Goal: Task Accomplishment & Management: Use online tool/utility

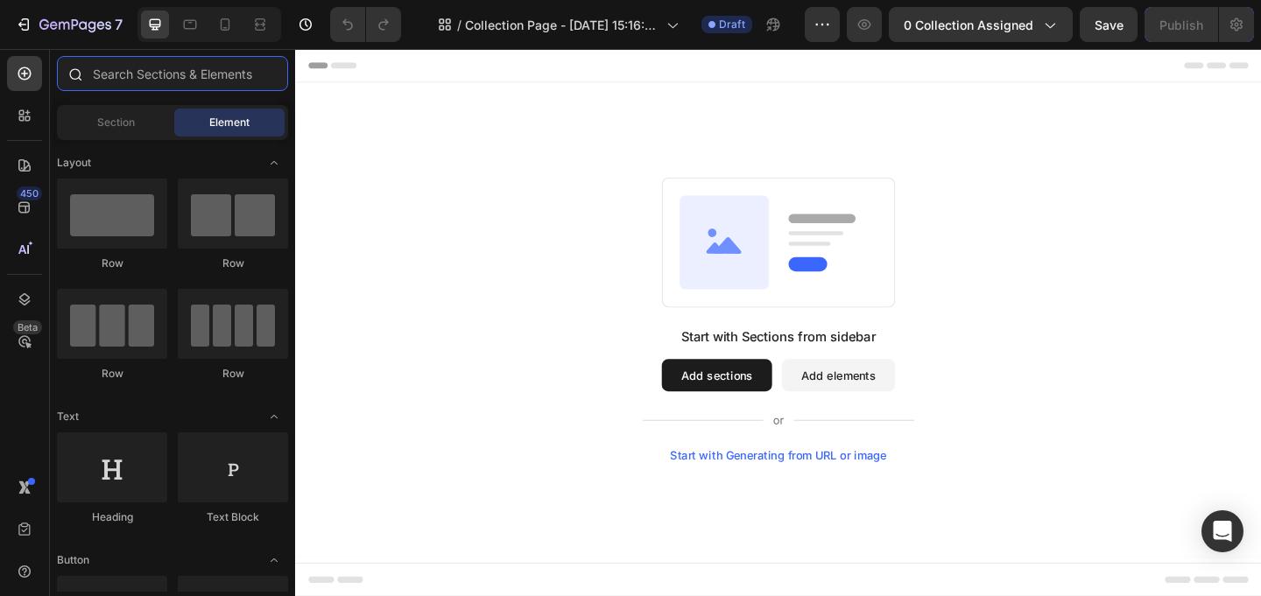
click at [101, 69] on input "text" at bounding box center [172, 73] width 231 height 35
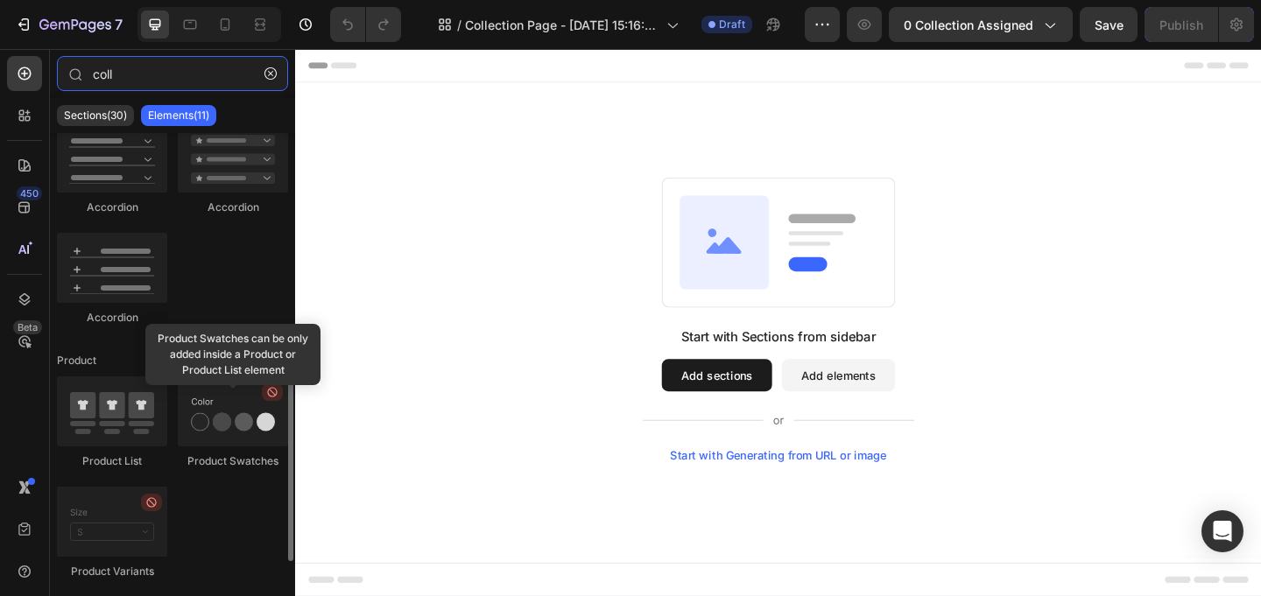
scroll to position [446, 0]
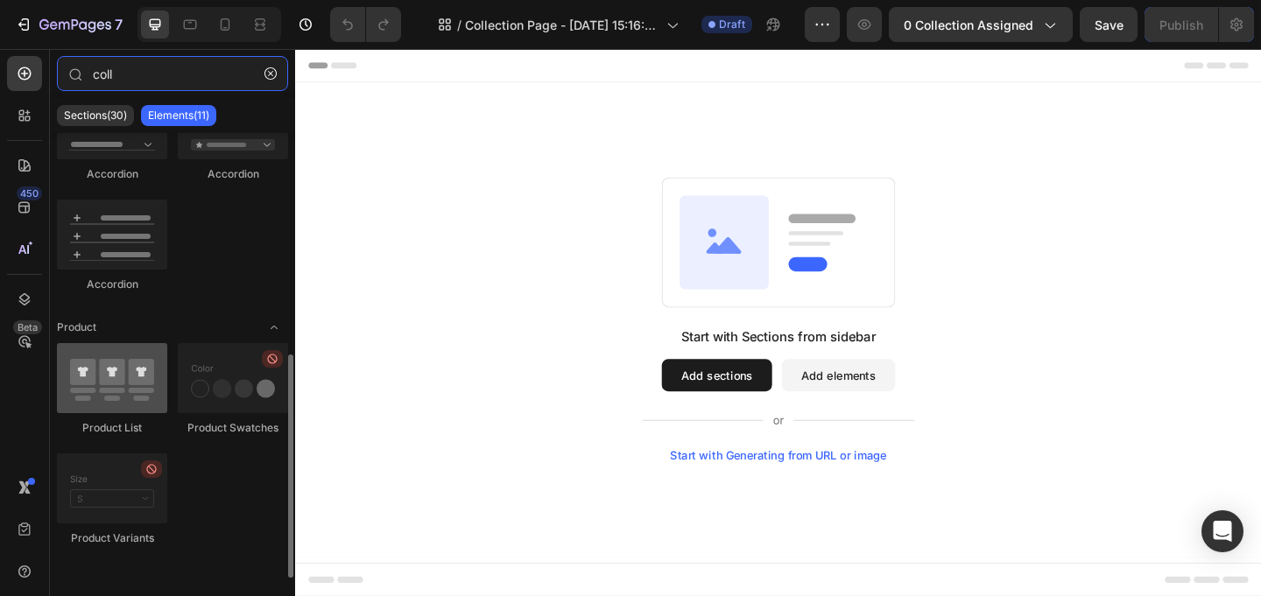
type input "coll"
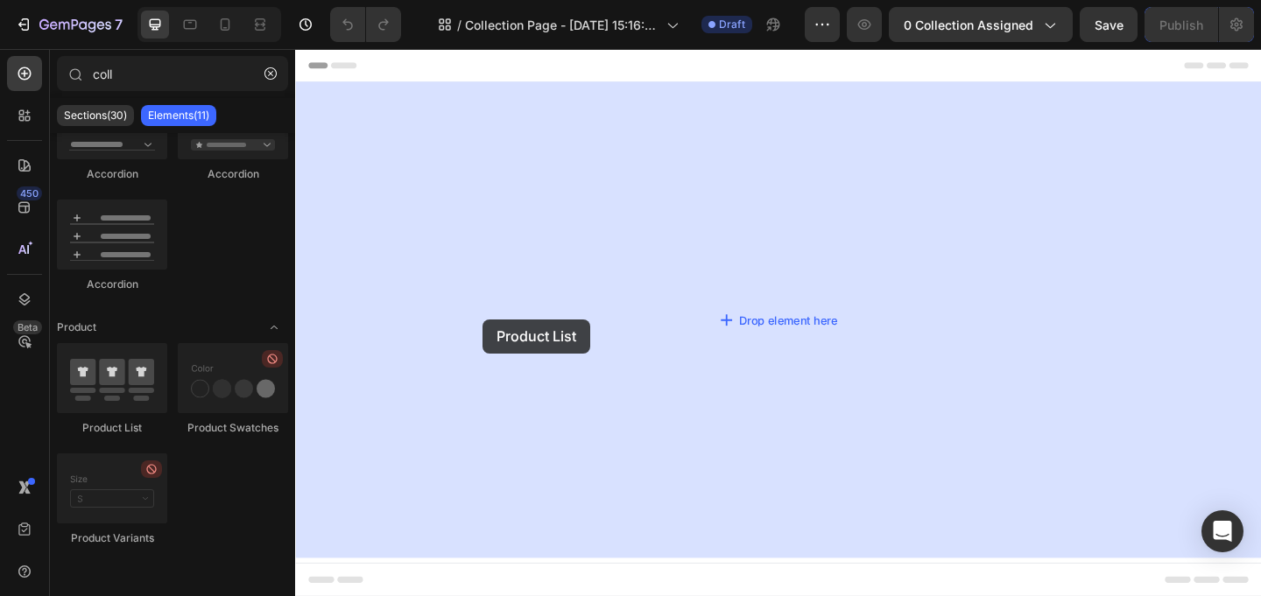
drag, startPoint x: 407, startPoint y: 461, endPoint x: 371, endPoint y: 363, distance: 104.4
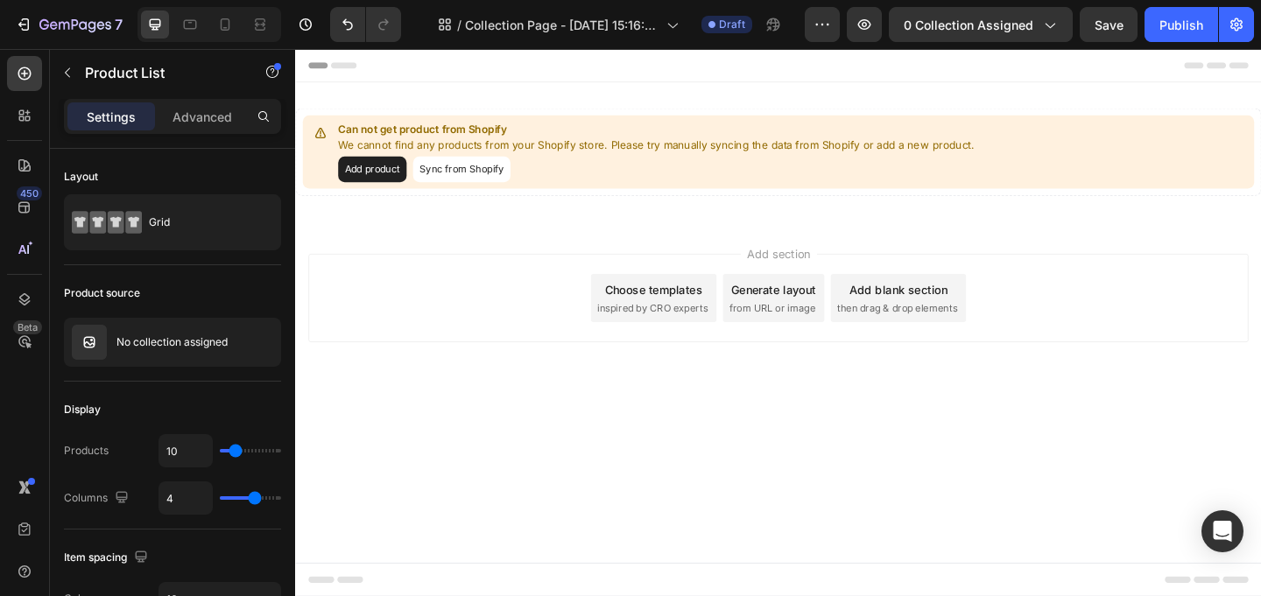
click at [498, 188] on button "Sync from Shopify" at bounding box center [476, 179] width 106 height 28
click at [460, 175] on button "Sync from Shopify" at bounding box center [476, 179] width 106 height 28
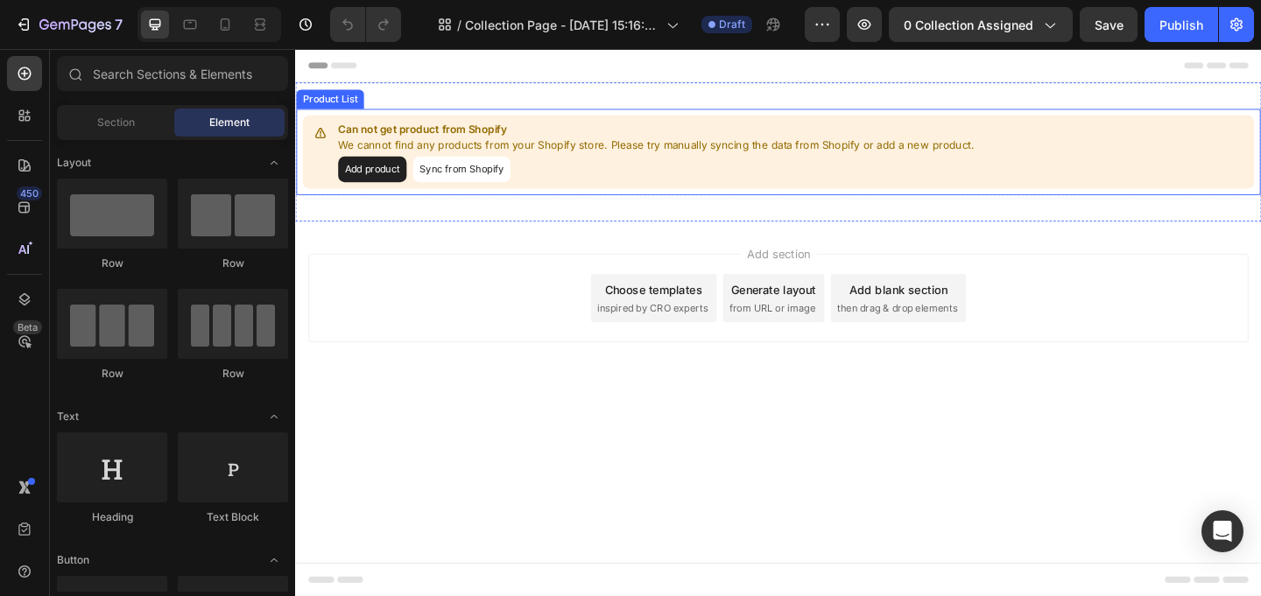
click at [455, 176] on button "Sync from Shopify" at bounding box center [476, 179] width 106 height 28
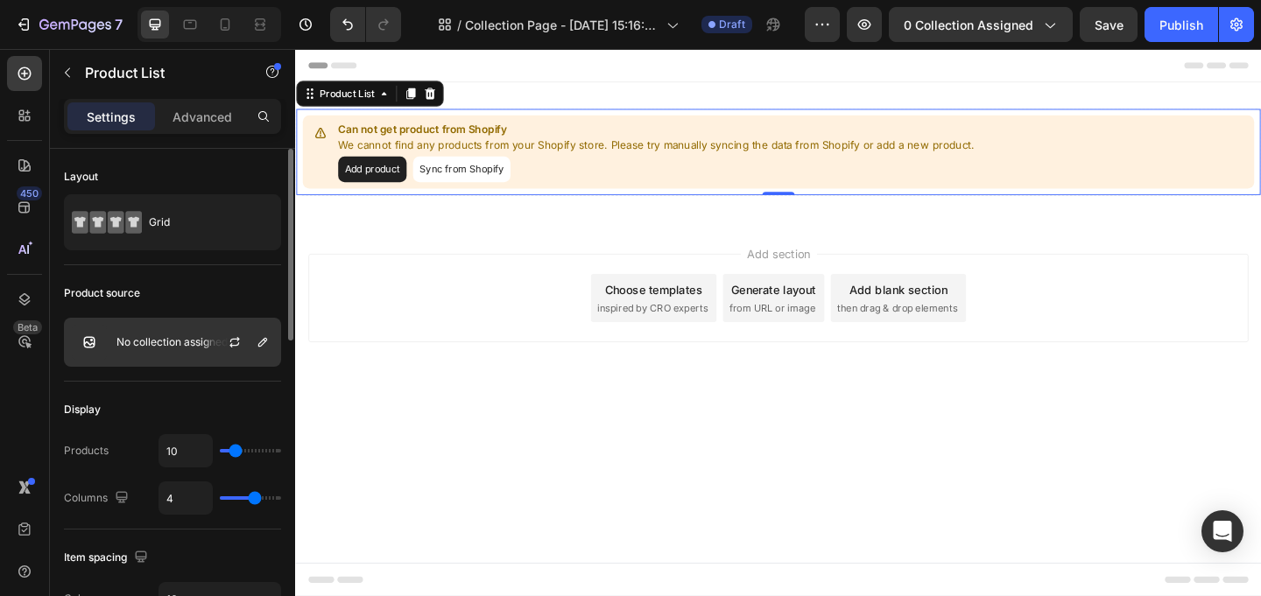
click at [166, 341] on p "No collection assigned" at bounding box center [171, 342] width 111 height 12
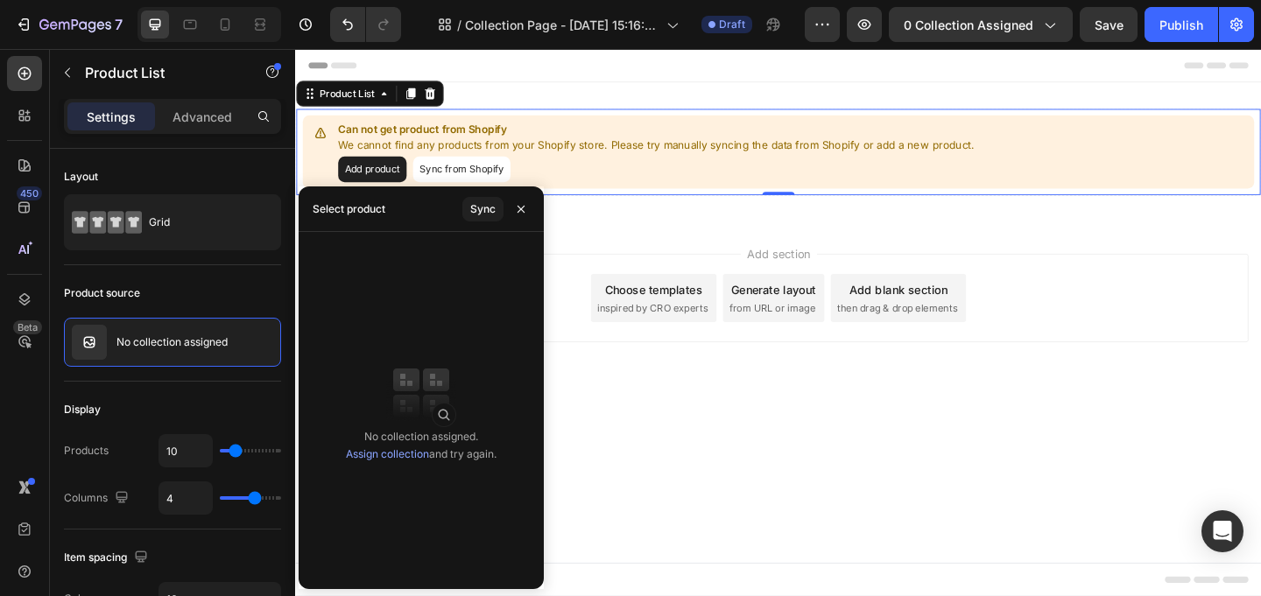
click at [416, 397] on img at bounding box center [421, 393] width 70 height 70
click at [222, 284] on div "Product source" at bounding box center [172, 293] width 217 height 28
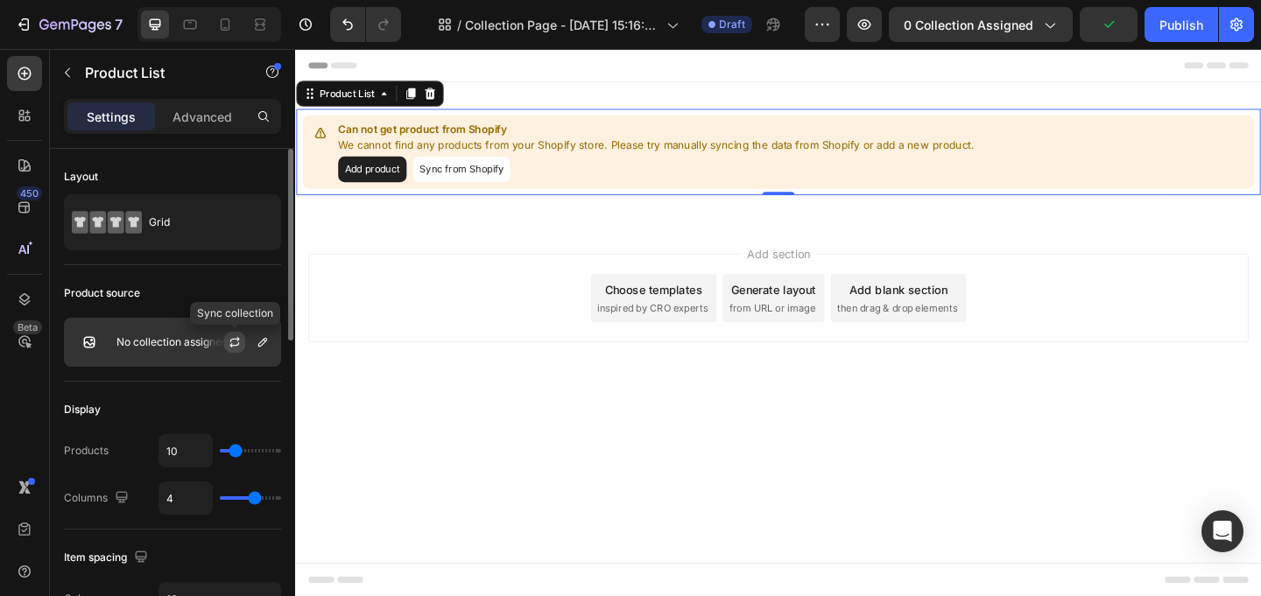
click at [234, 340] on icon "button" at bounding box center [235, 342] width 14 height 14
click at [76, 343] on img at bounding box center [89, 342] width 35 height 35
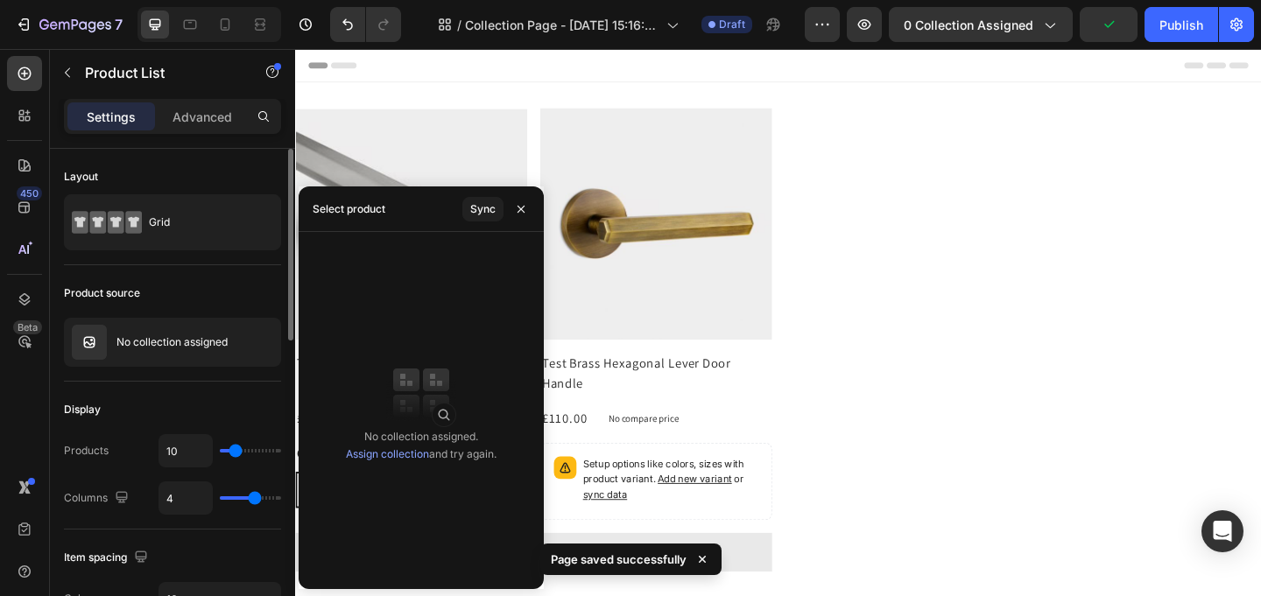
click at [165, 300] on div "Product source" at bounding box center [172, 293] width 217 height 28
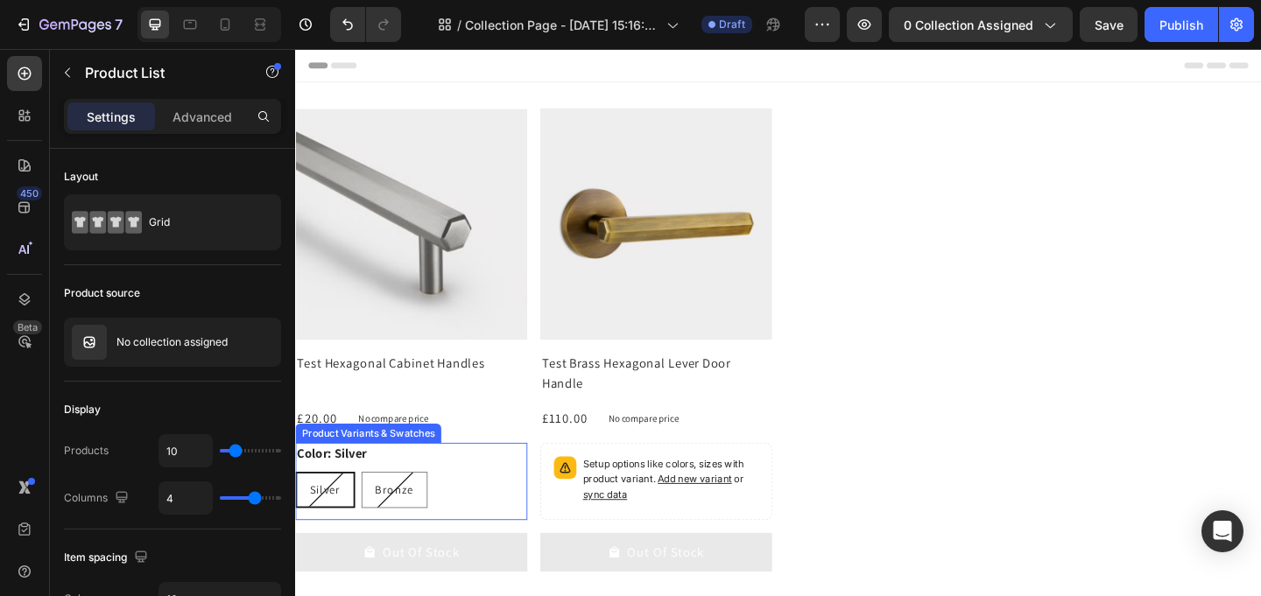
click at [425, 469] on div "Product Variants & Swatches" at bounding box center [374, 466] width 158 height 21
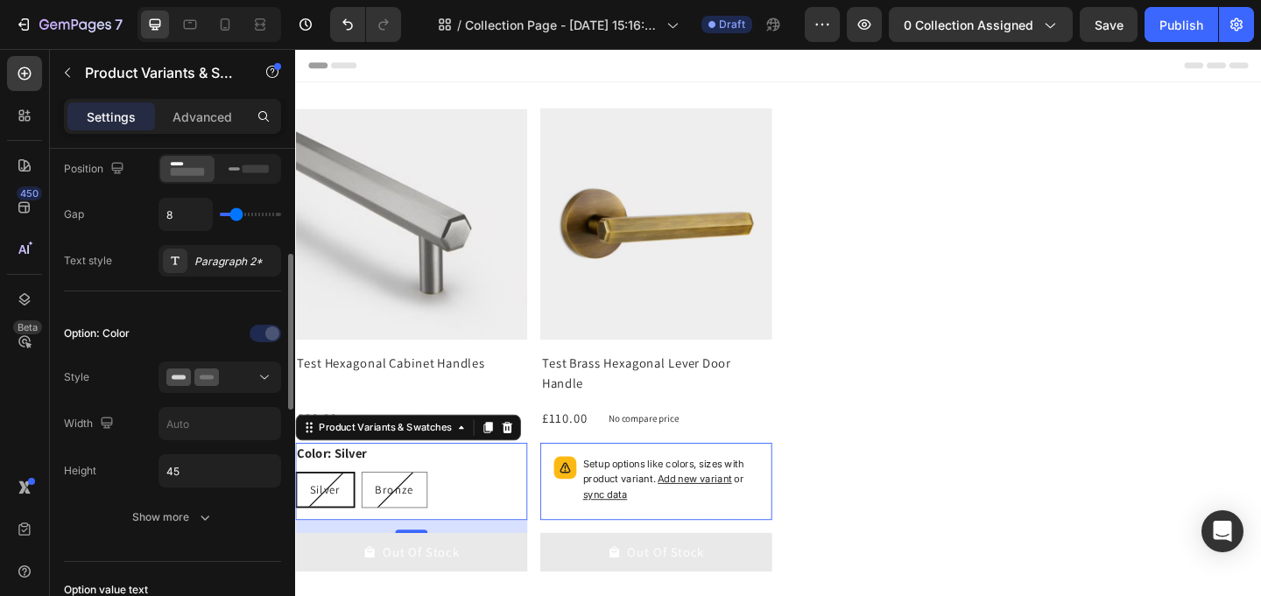
scroll to position [325, 0]
click at [249, 379] on div at bounding box center [219, 374] width 107 height 18
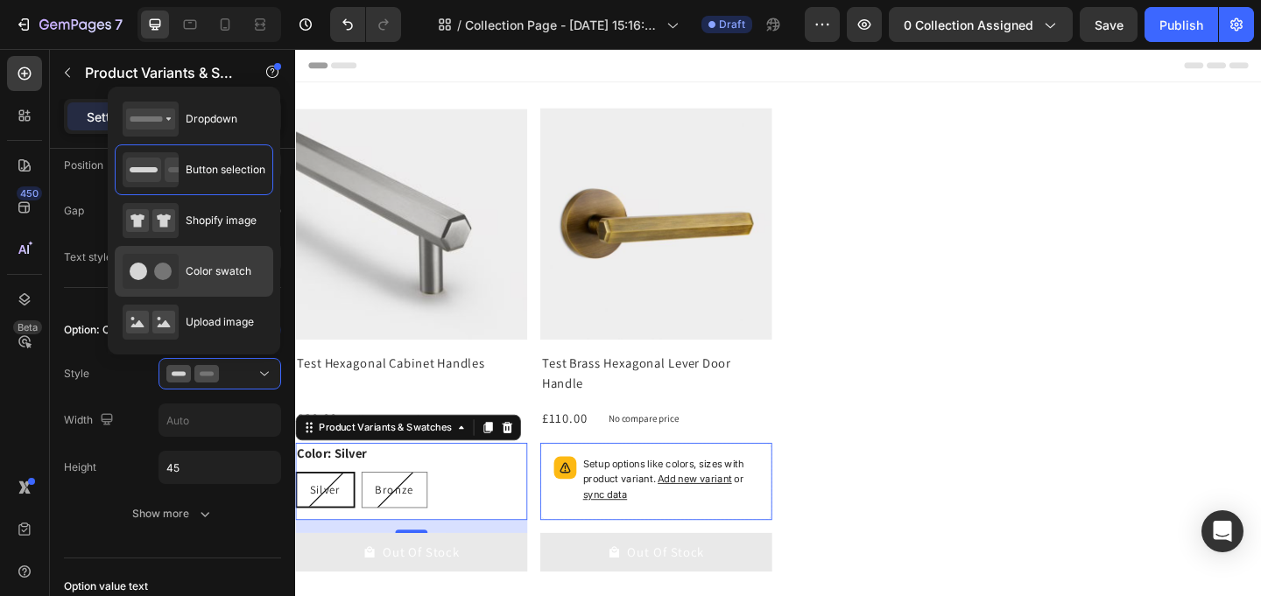
click at [227, 277] on span "Color swatch" at bounding box center [219, 271] width 66 height 16
type input "45"
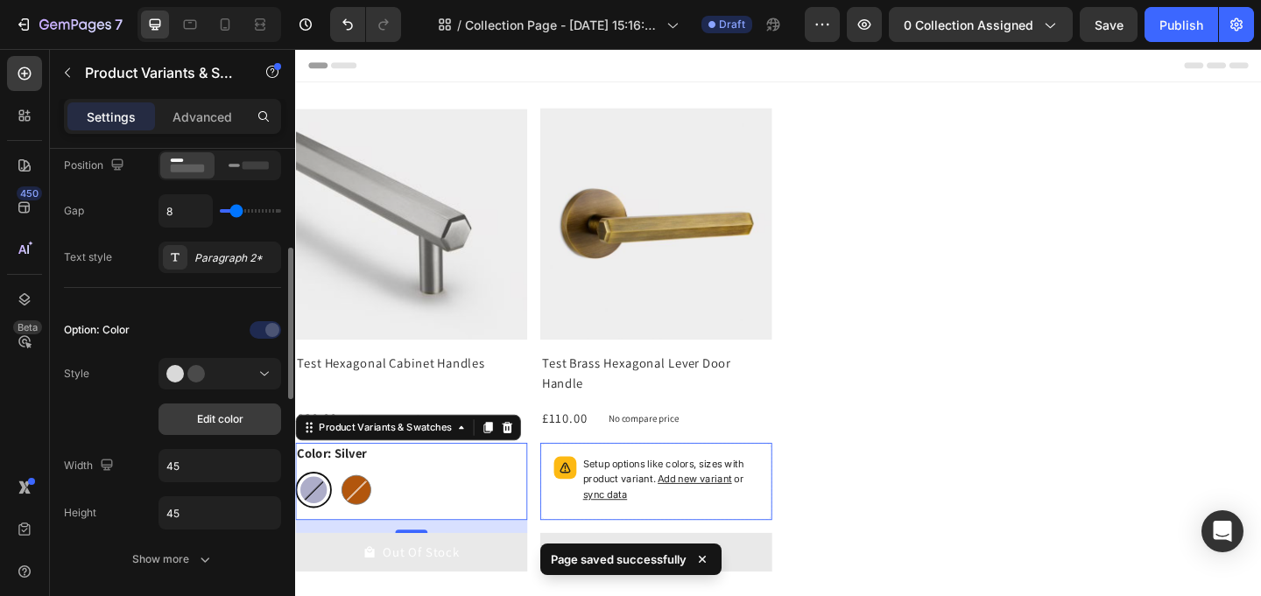
click at [242, 411] on button "Edit color" at bounding box center [219, 420] width 123 height 32
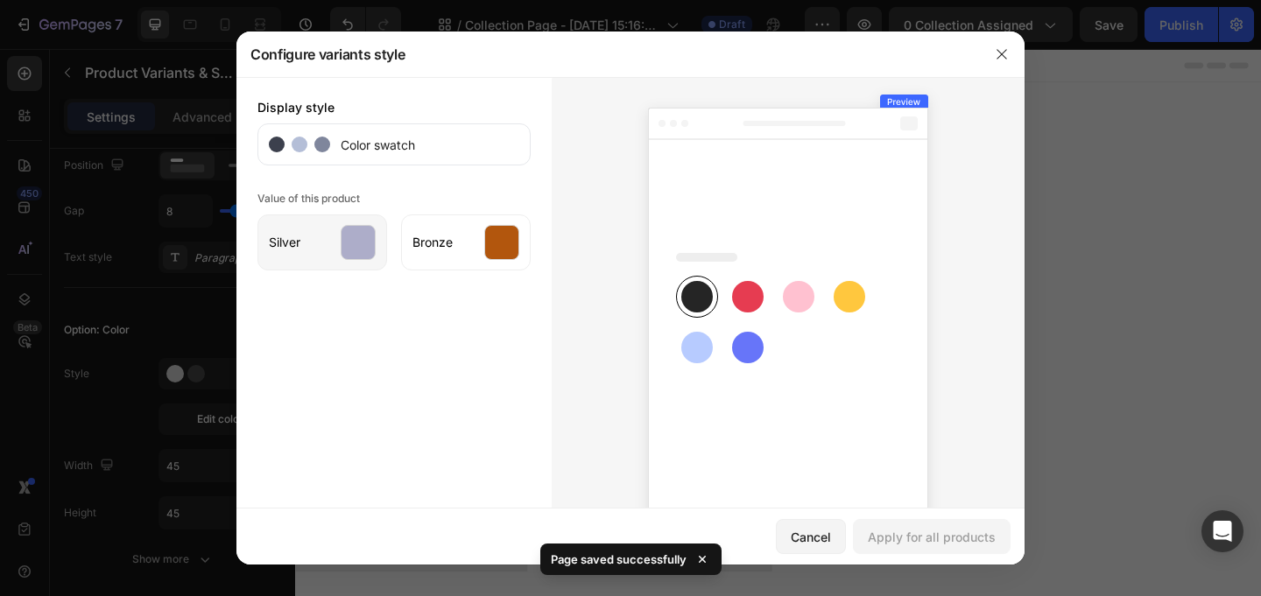
click at [347, 247] on div at bounding box center [358, 242] width 35 height 35
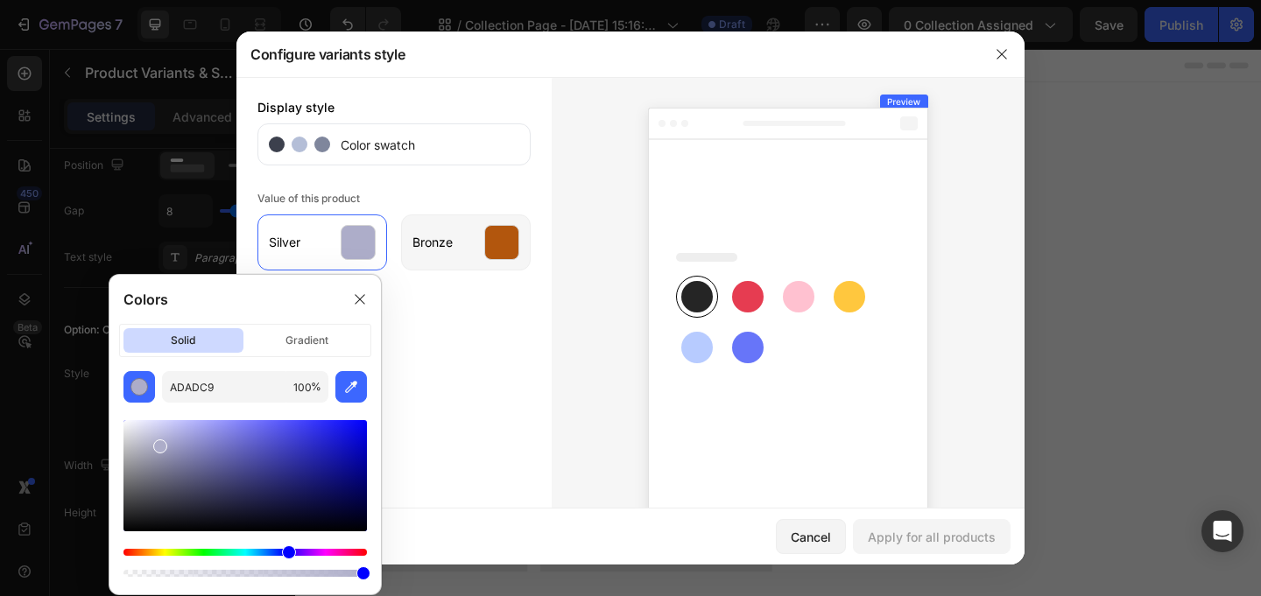
click at [500, 235] on div at bounding box center [501, 242] width 35 height 35
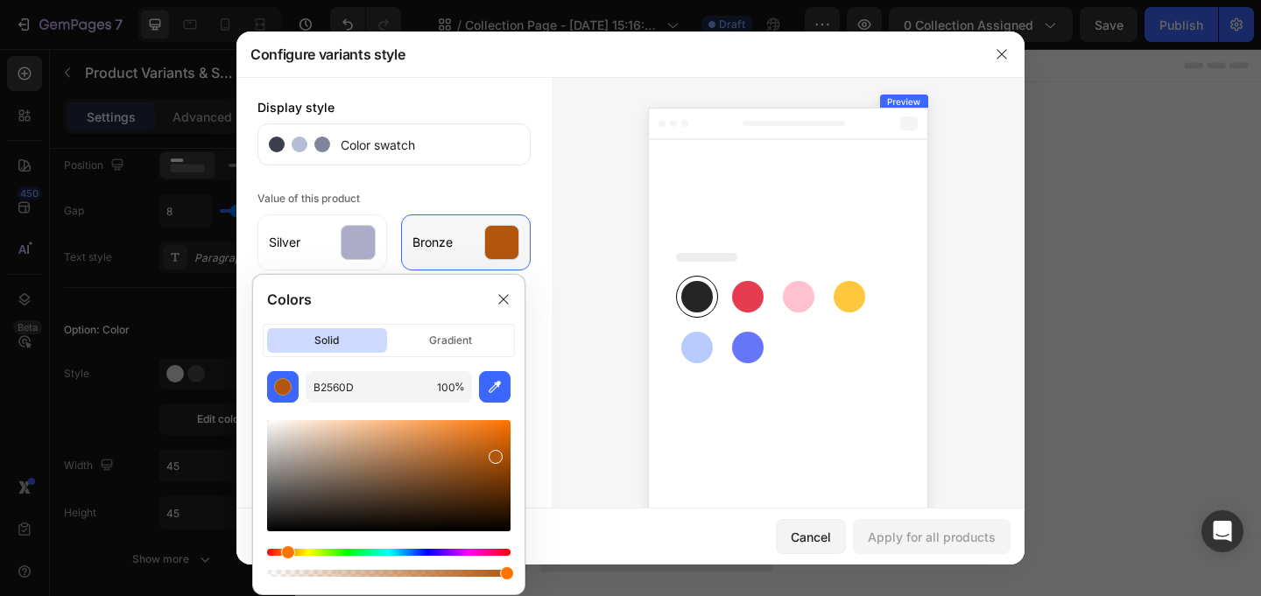
click at [501, 235] on div at bounding box center [501, 242] width 35 height 35
click at [960, 189] on div at bounding box center [787, 319] width 473 height 485
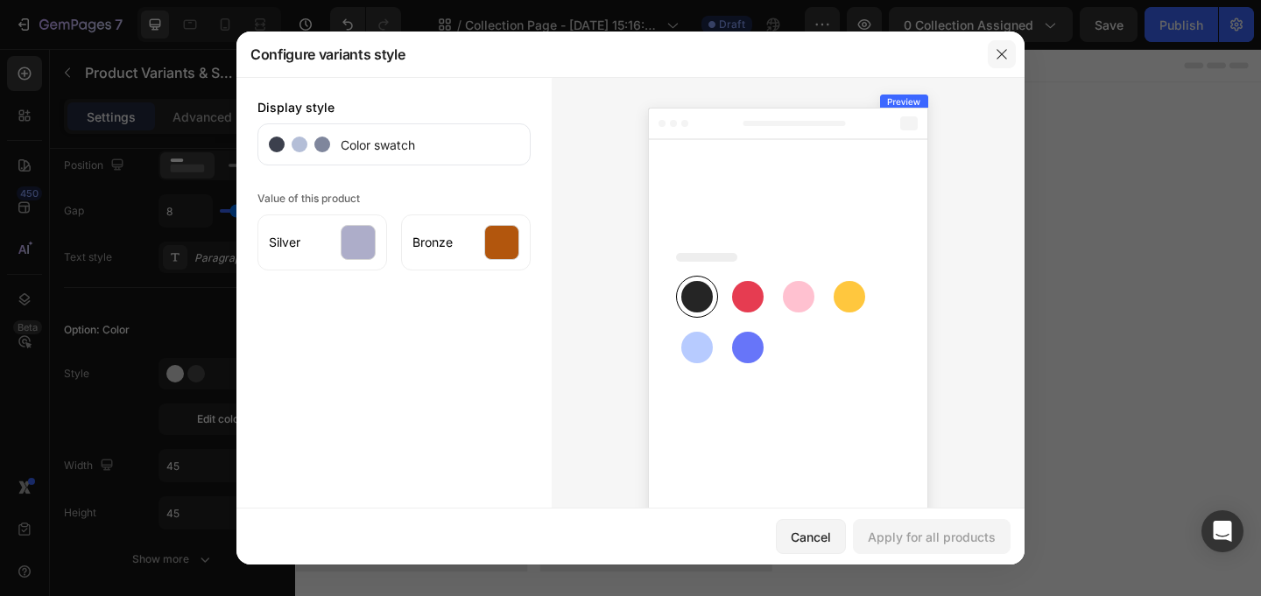
click at [1015, 58] on button "button" at bounding box center [1001, 54] width 28 height 28
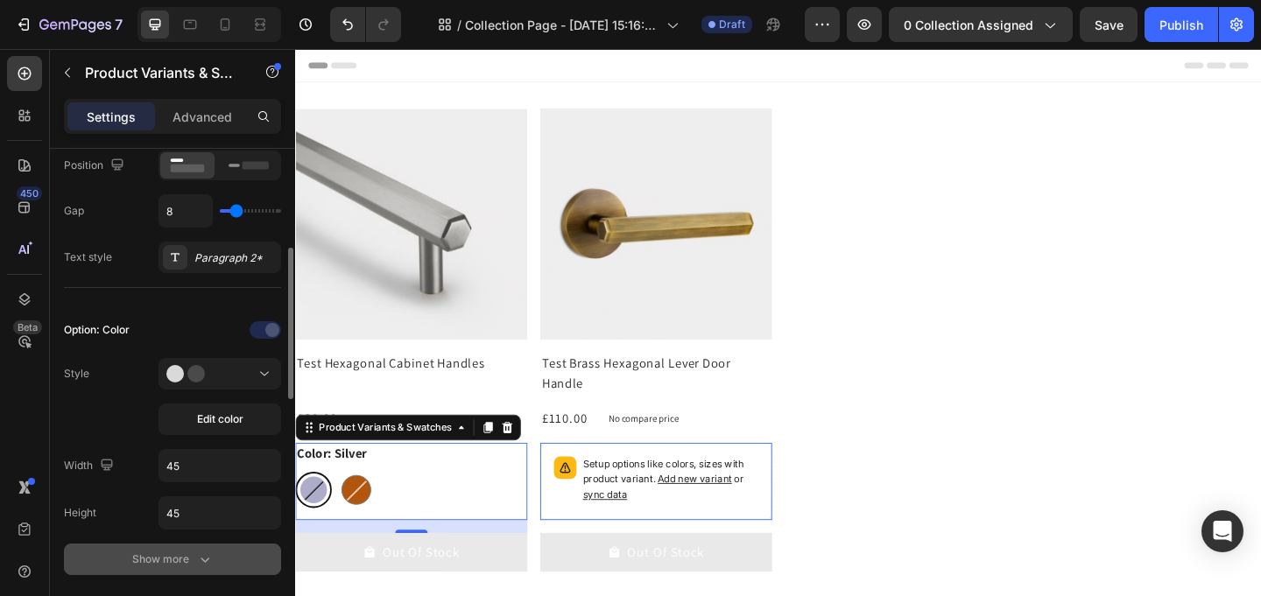
click at [139, 563] on div "Show more" at bounding box center [172, 560] width 81 height 18
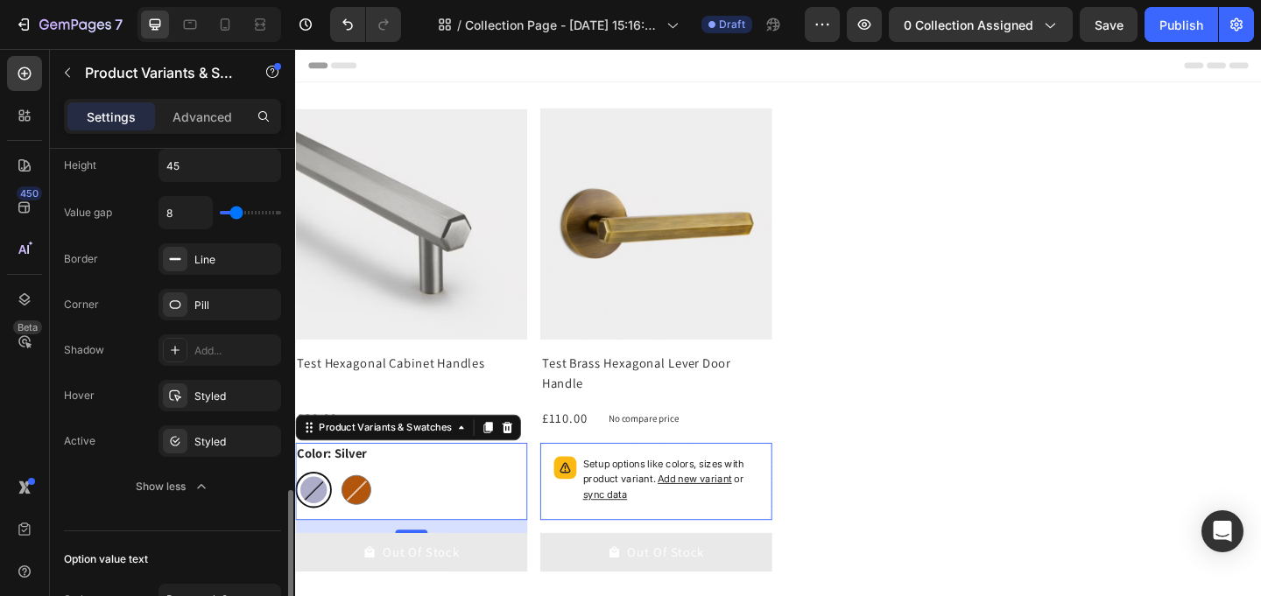
scroll to position [804, 0]
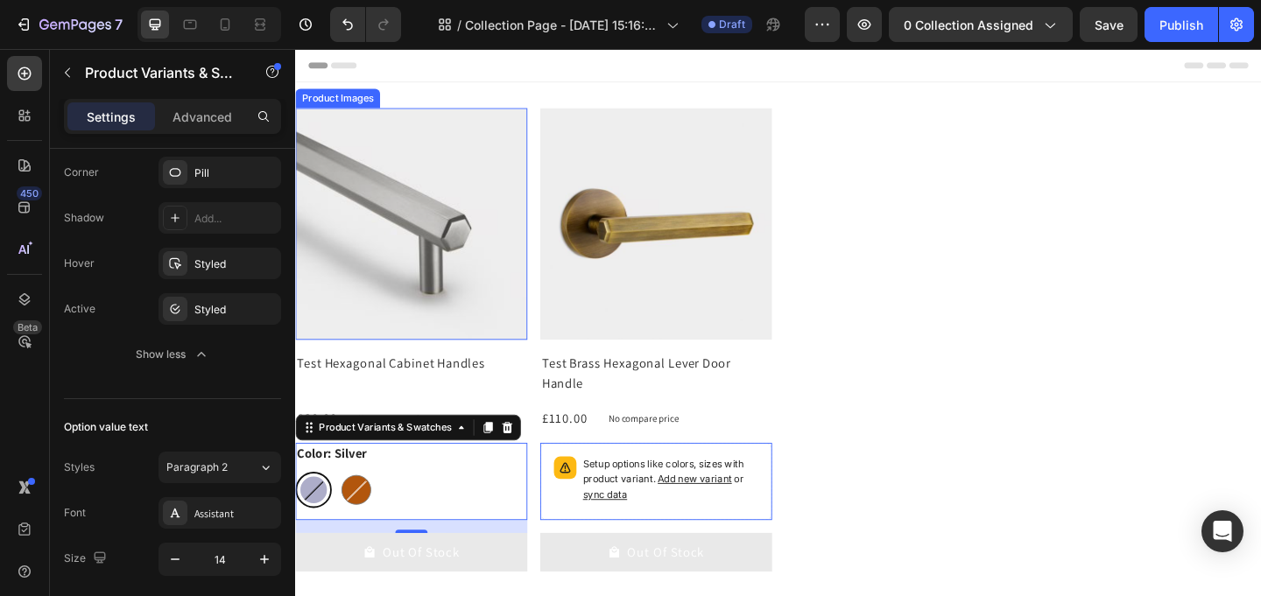
click at [341, 101] on div "Product Images" at bounding box center [340, 103] width 85 height 16
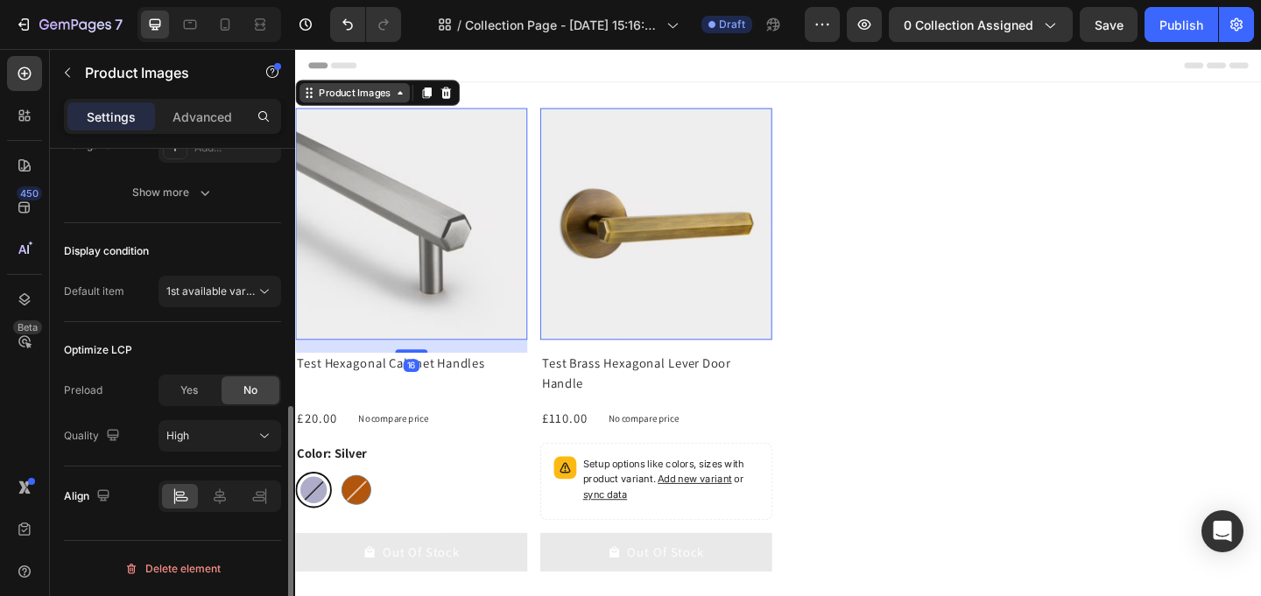
scroll to position [0, 0]
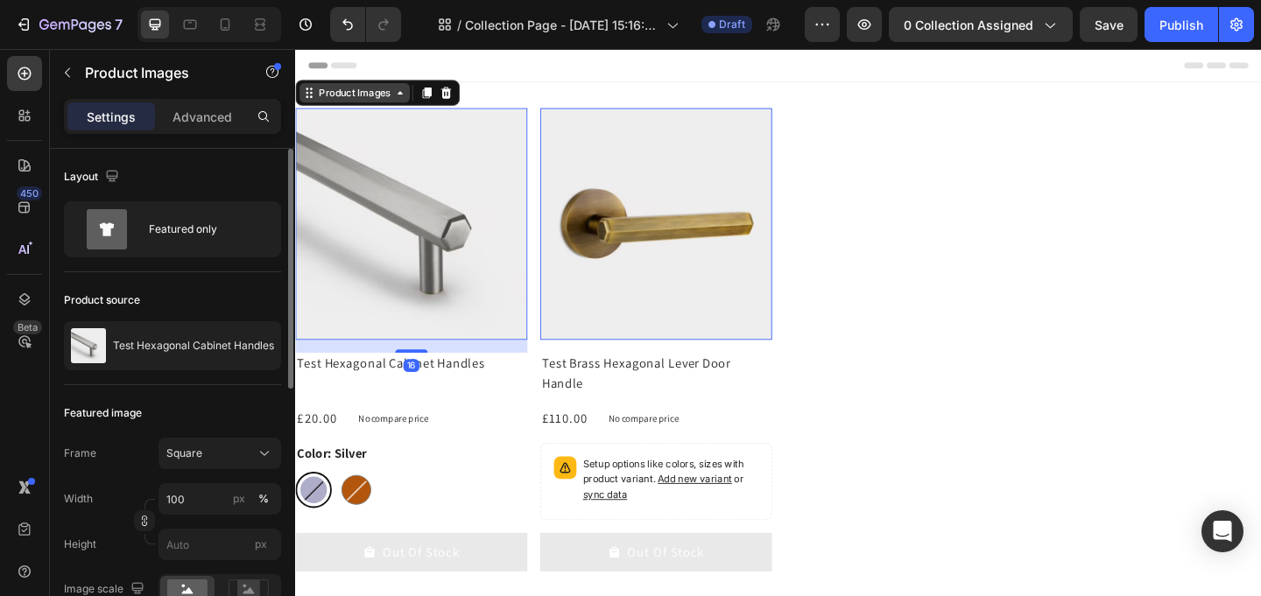
click at [340, 91] on div "Product Images" at bounding box center [359, 96] width 85 height 16
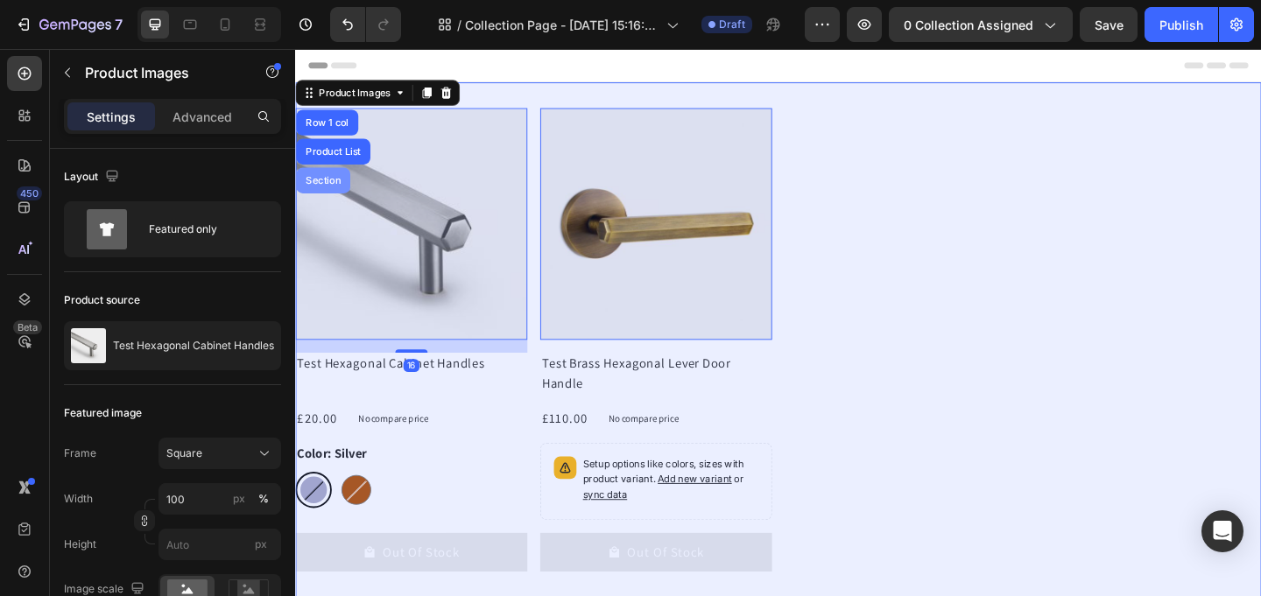
click at [323, 183] on div "Section" at bounding box center [325, 192] width 59 height 28
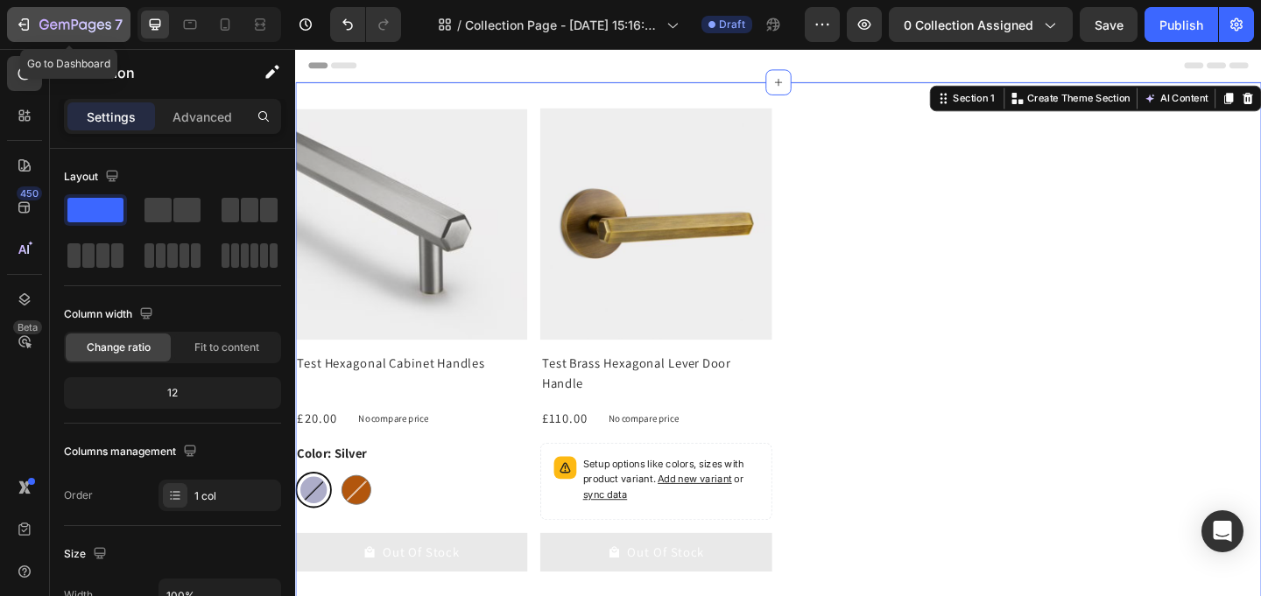
click at [25, 22] on icon "button" at bounding box center [24, 25] width 18 height 18
